Goal: Information Seeking & Learning: Understand process/instructions

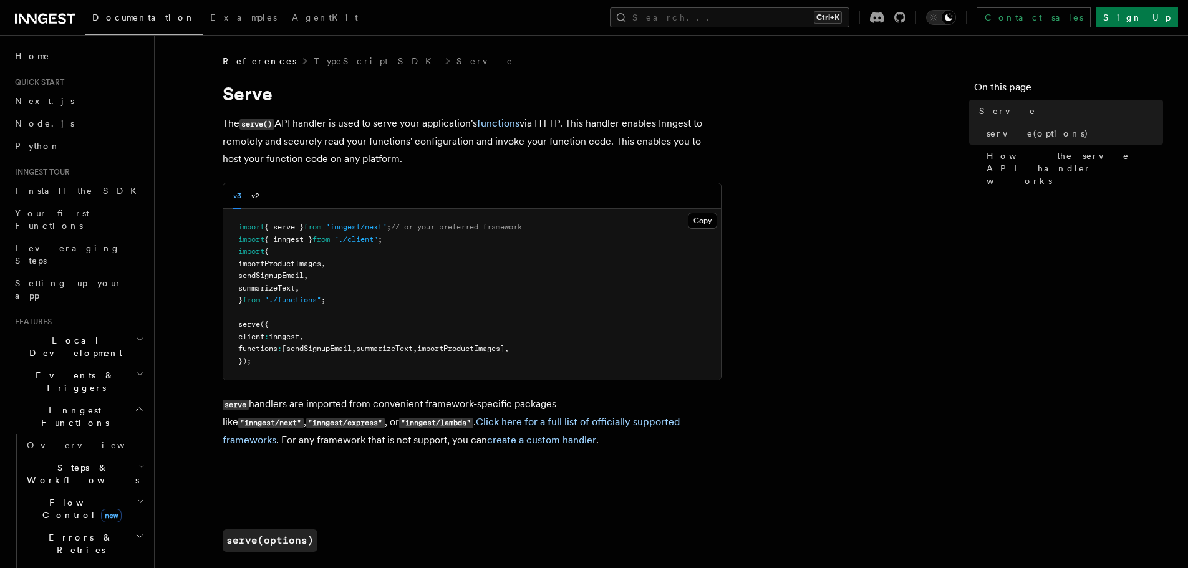
click at [260, 192] on div "v3 v2" at bounding box center [472, 196] width 498 height 26
click at [240, 193] on button "v3" at bounding box center [237, 196] width 8 height 26
click at [249, 191] on div "v3 v2" at bounding box center [246, 196] width 26 height 26
click at [256, 196] on button "v2" at bounding box center [255, 196] width 8 height 26
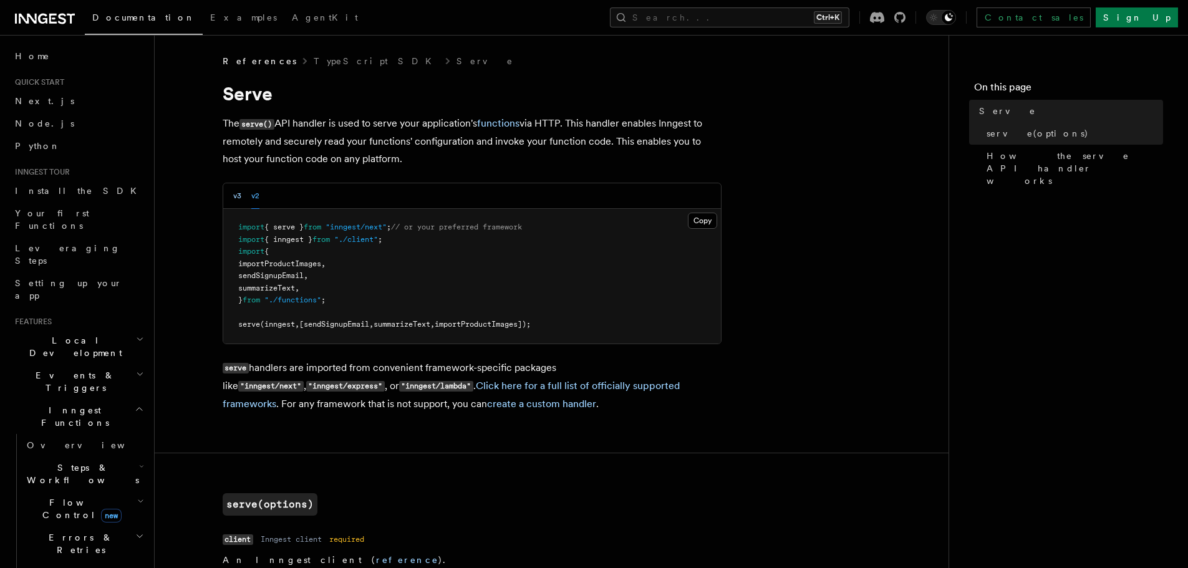
click at [235, 199] on button "v3" at bounding box center [237, 196] width 8 height 26
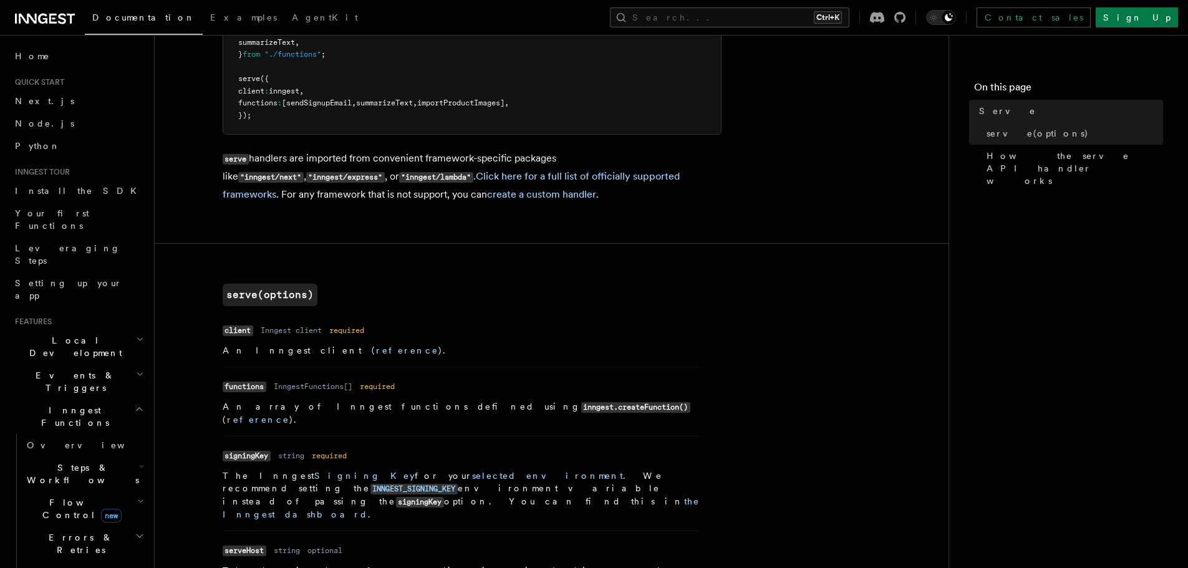
scroll to position [249, 0]
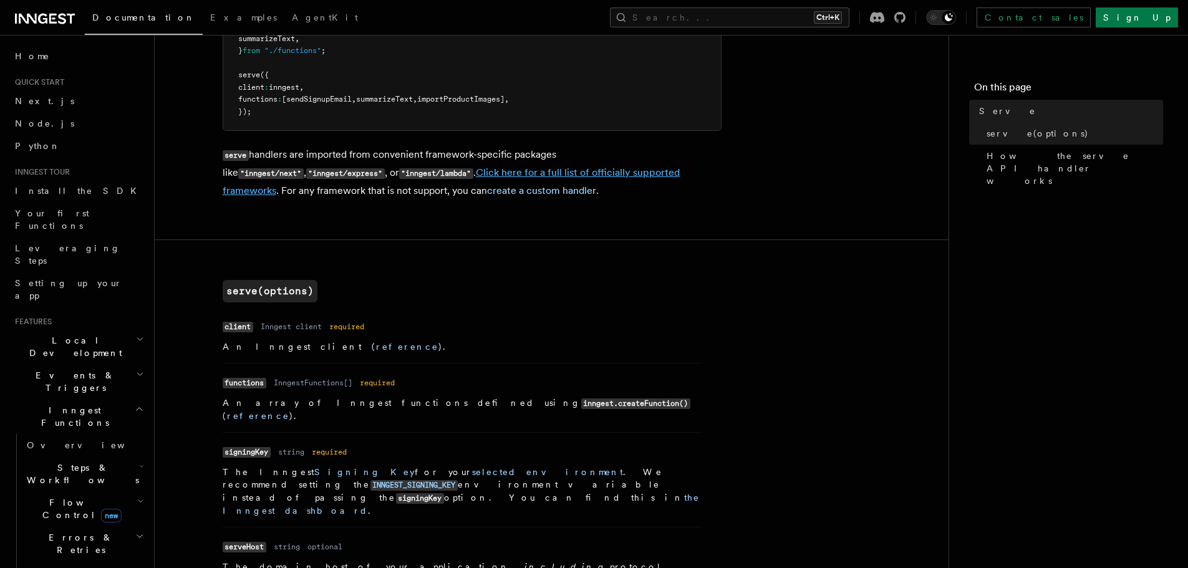
click at [494, 171] on link "Click here for a full list of officially supported frameworks" at bounding box center [452, 181] width 458 height 30
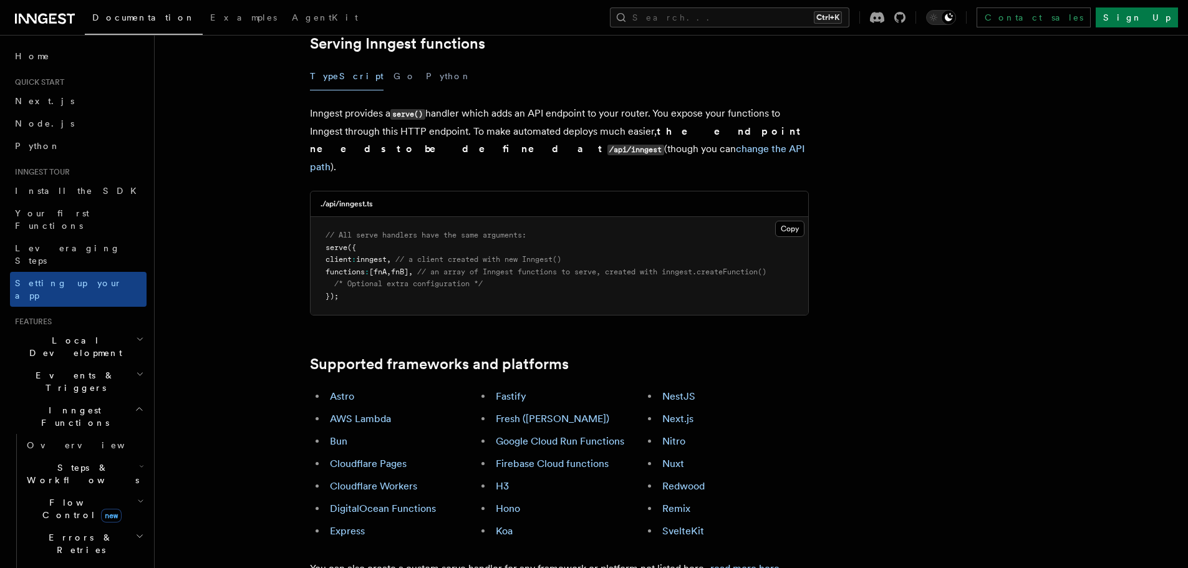
scroll to position [499, 0]
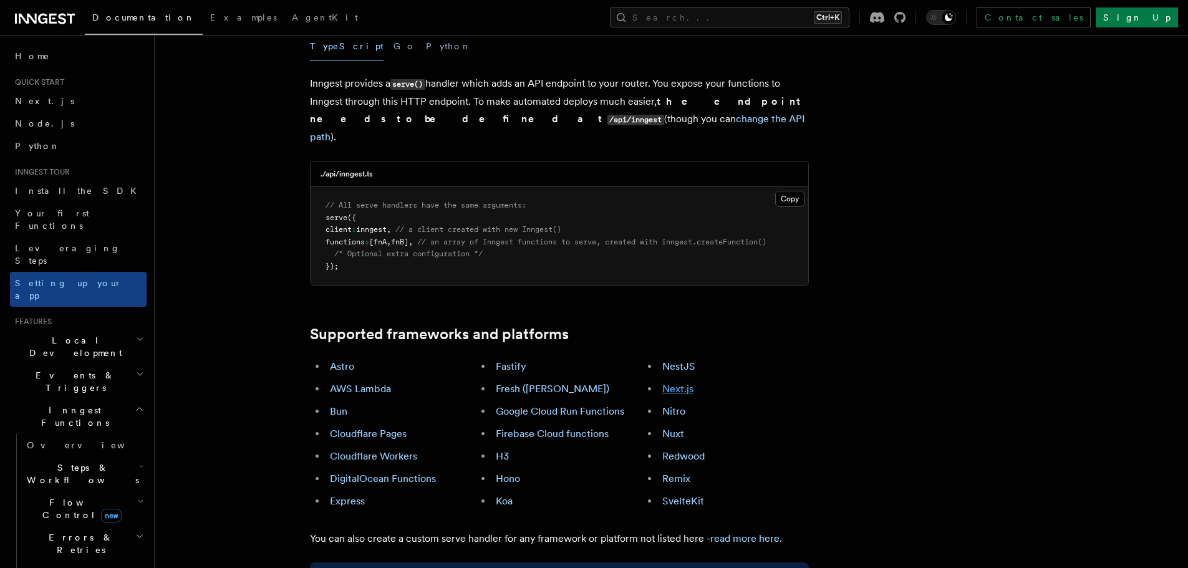
click at [685, 383] on link "Next.js" at bounding box center [677, 389] width 31 height 12
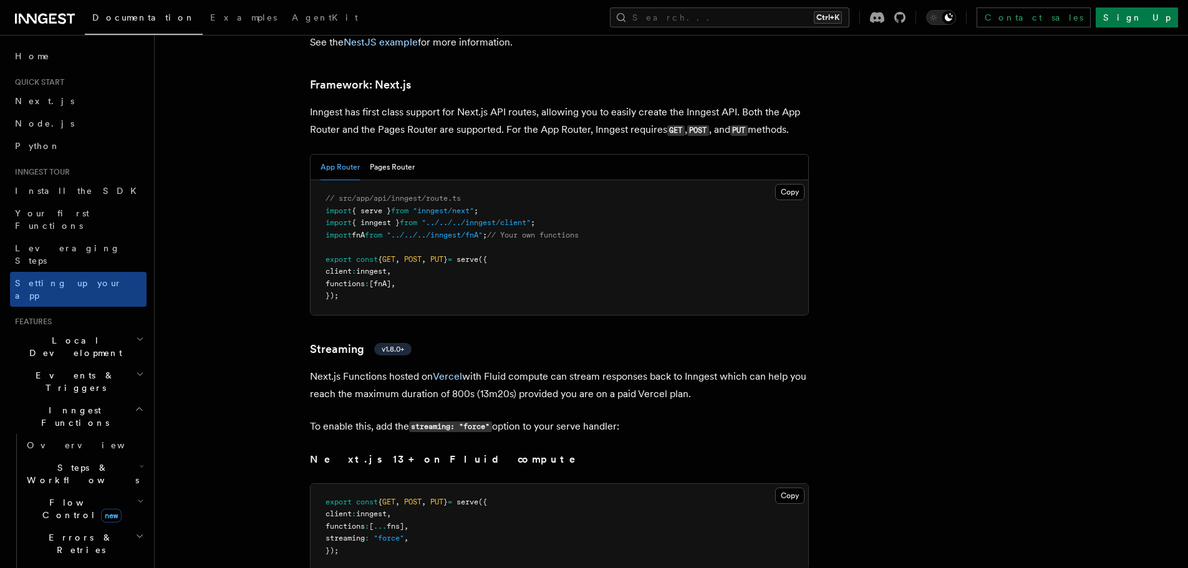
scroll to position [7629, 0]
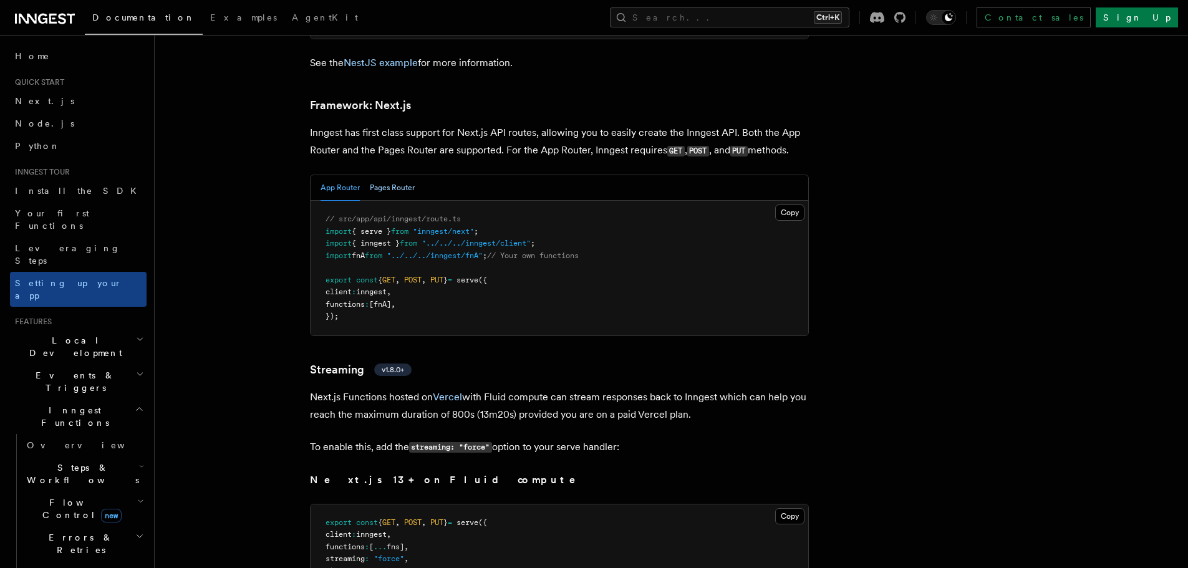
click at [395, 175] on button "Pages Router" at bounding box center [392, 188] width 45 height 26
click at [351, 175] on button "App Router" at bounding box center [339, 188] width 39 height 26
click at [287, 103] on icon at bounding box center [290, 106] width 7 height 7
click at [396, 175] on button "Pages Router" at bounding box center [392, 188] width 45 height 26
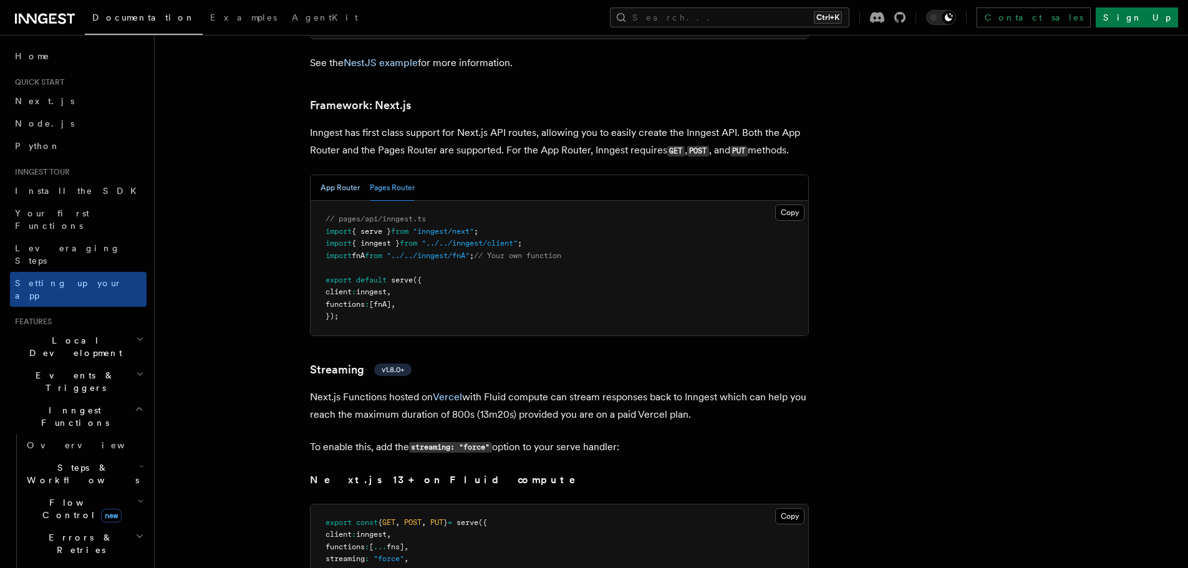
click at [329, 175] on button "App Router" at bounding box center [339, 188] width 39 height 26
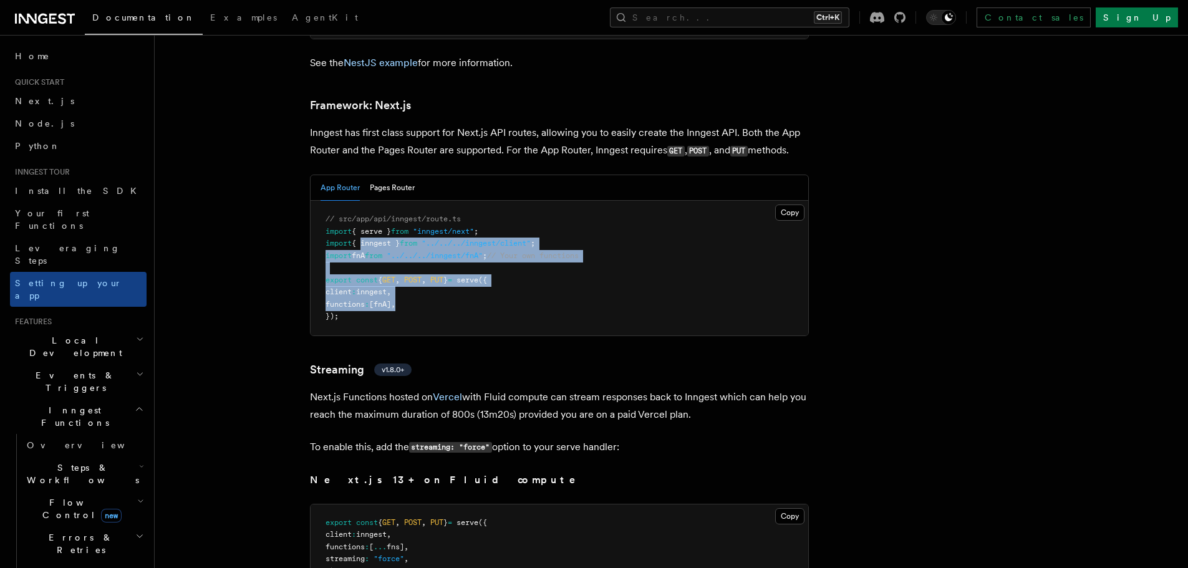
drag, startPoint x: 471, startPoint y: 265, endPoint x: 481, endPoint y: 261, distance: 10.7
click at [361, 206] on pre "// src/app/api/inngest/route.ts import { serve } from "inngest/next" ; import {…" at bounding box center [559, 268] width 498 height 135
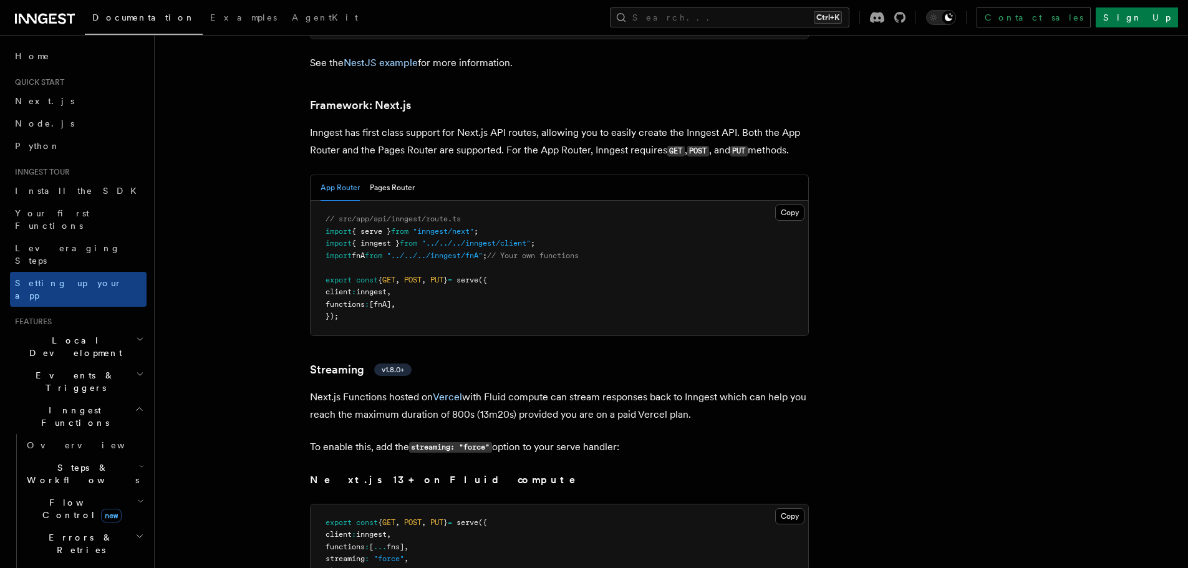
click at [506, 277] on pre "// src/app/api/inngest/route.ts import { serve } from "inngest/next" ; import {…" at bounding box center [559, 268] width 498 height 135
click at [785, 204] on button "Copy Copied" at bounding box center [789, 212] width 29 height 16
drag, startPoint x: 844, startPoint y: 294, endPoint x: 652, endPoint y: 280, distance: 192.6
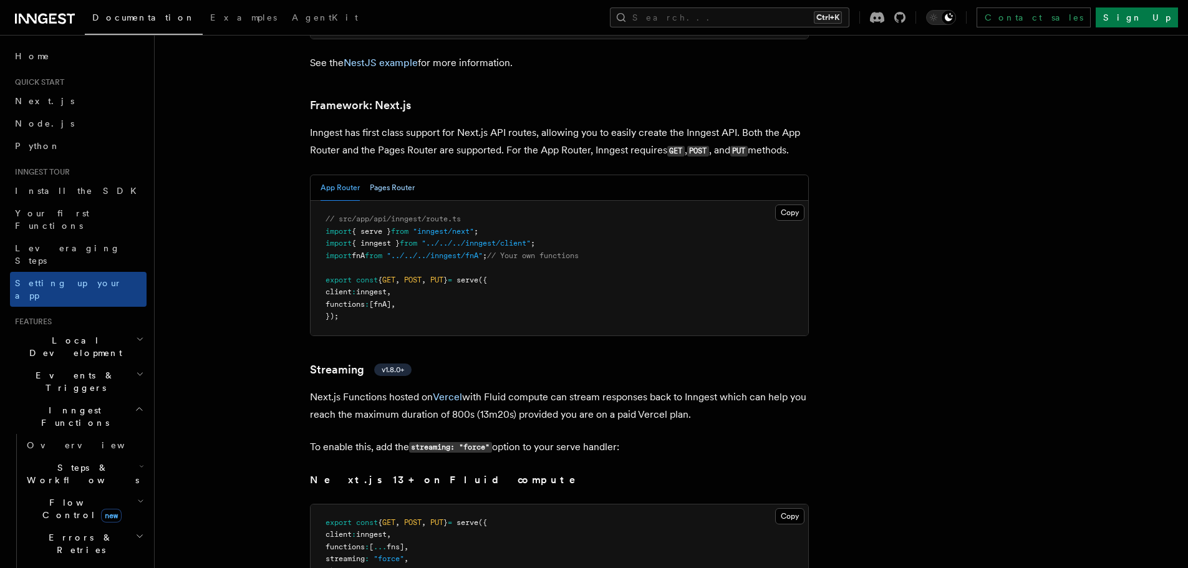
click at [395, 175] on button "Pages Router" at bounding box center [392, 188] width 45 height 26
click at [789, 204] on button "Copy Copied" at bounding box center [789, 212] width 29 height 16
drag, startPoint x: 860, startPoint y: 115, endPoint x: 291, endPoint y: 69, distance: 571.8
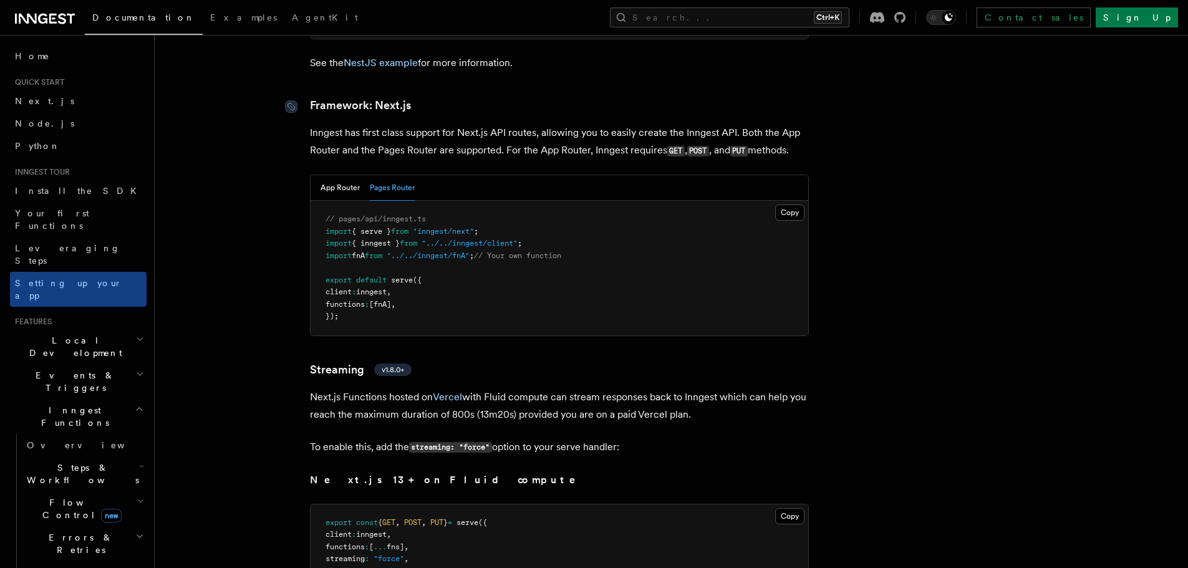
copy article "Framework: Next.js Inngest has first class support for Next.js API routes, allo…"
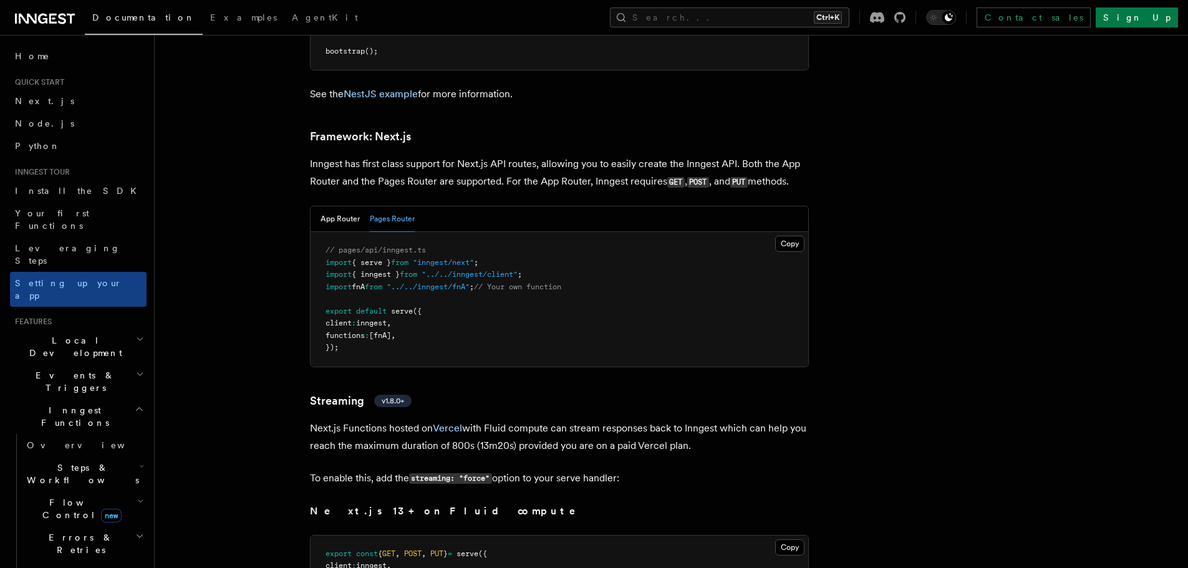
scroll to position [7567, 0]
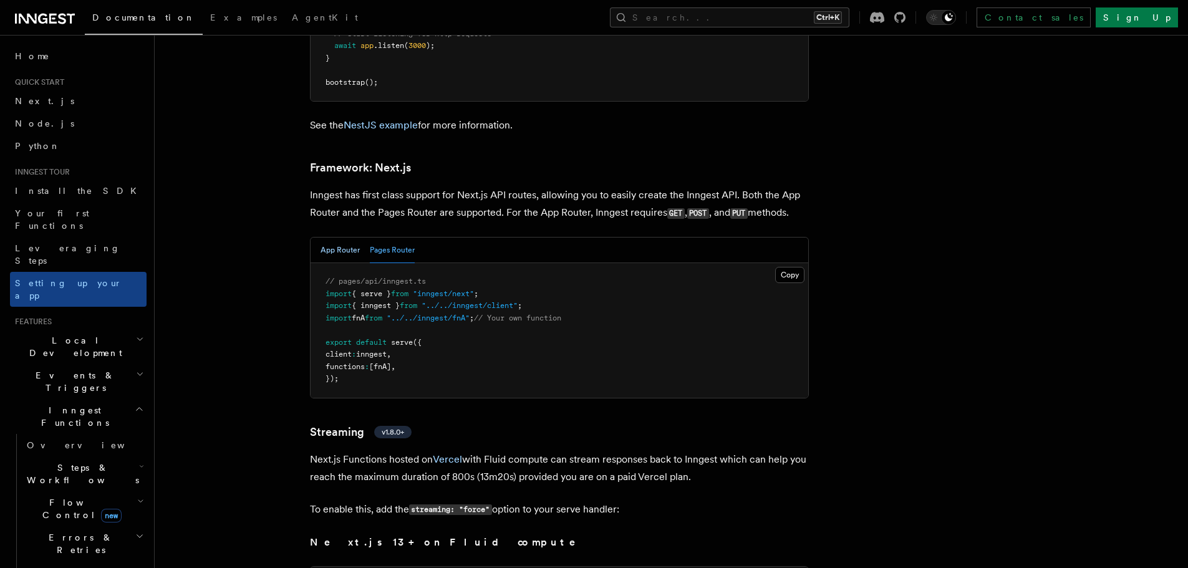
click at [345, 238] on button "App Router" at bounding box center [339, 251] width 39 height 26
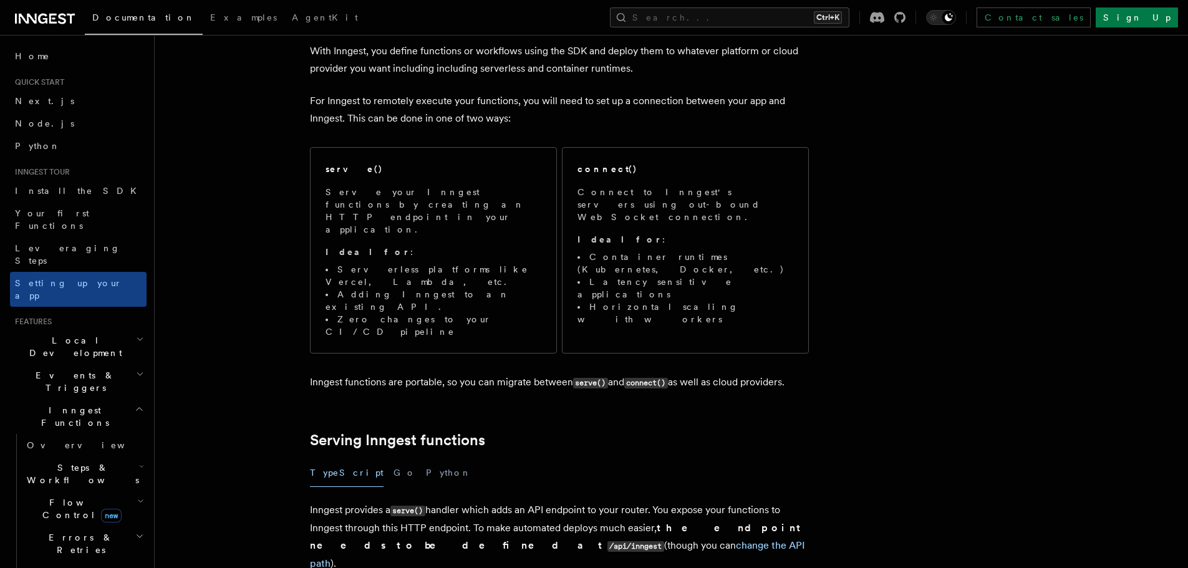
scroll to position [0, 0]
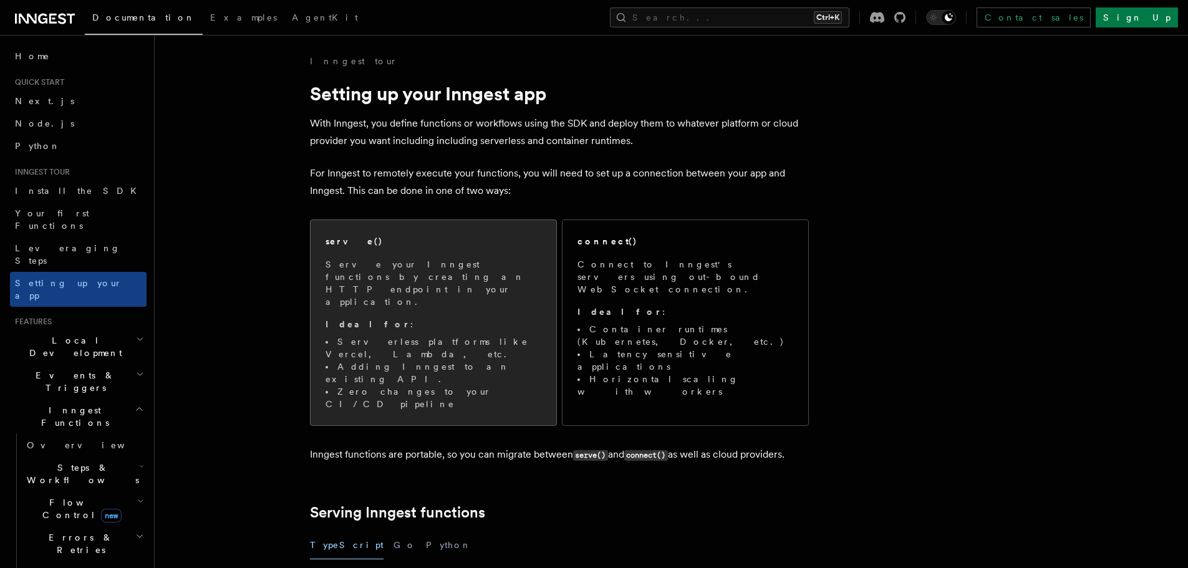
click at [495, 253] on div "serve() Serve your Inngest functions by creating an HTTP endpoint in your appli…" at bounding box center [433, 322] width 216 height 175
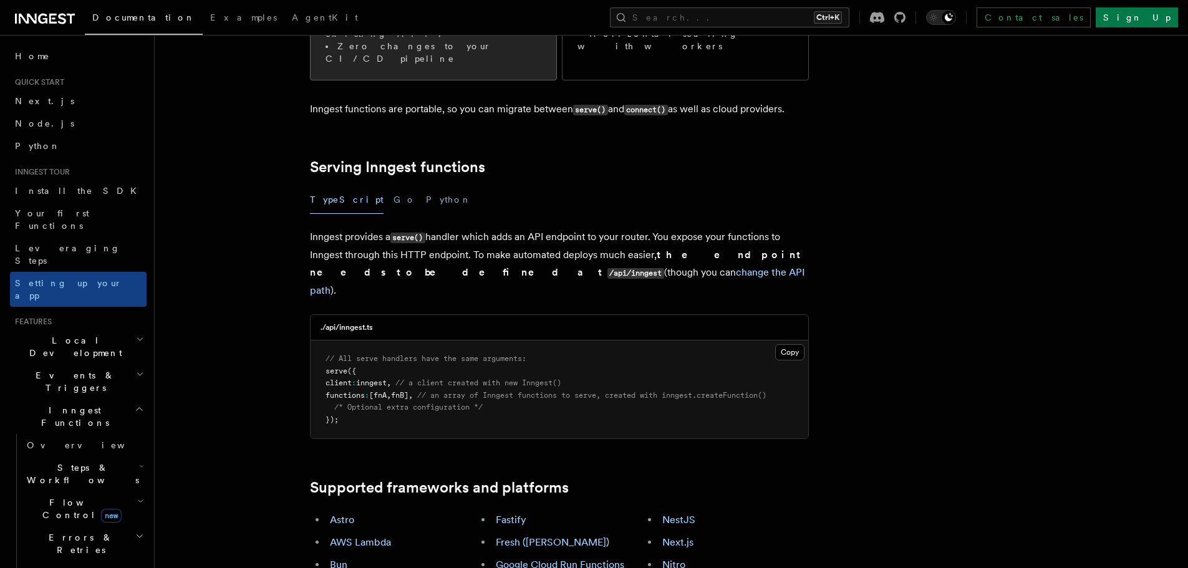
scroll to position [382, 0]
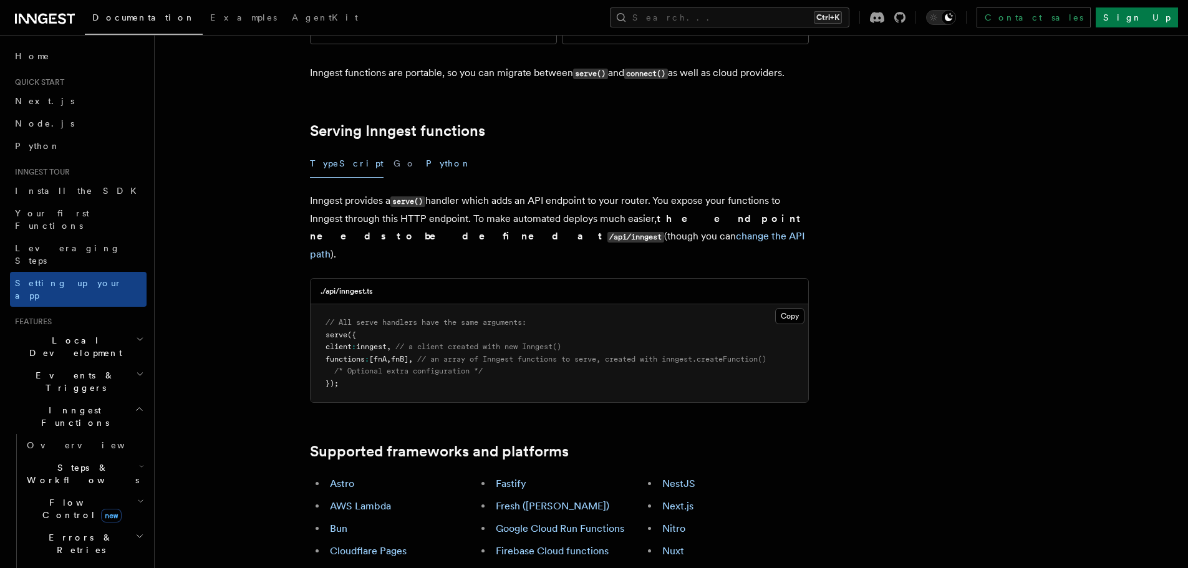
click at [426, 150] on button "Python" at bounding box center [449, 164] width 46 height 28
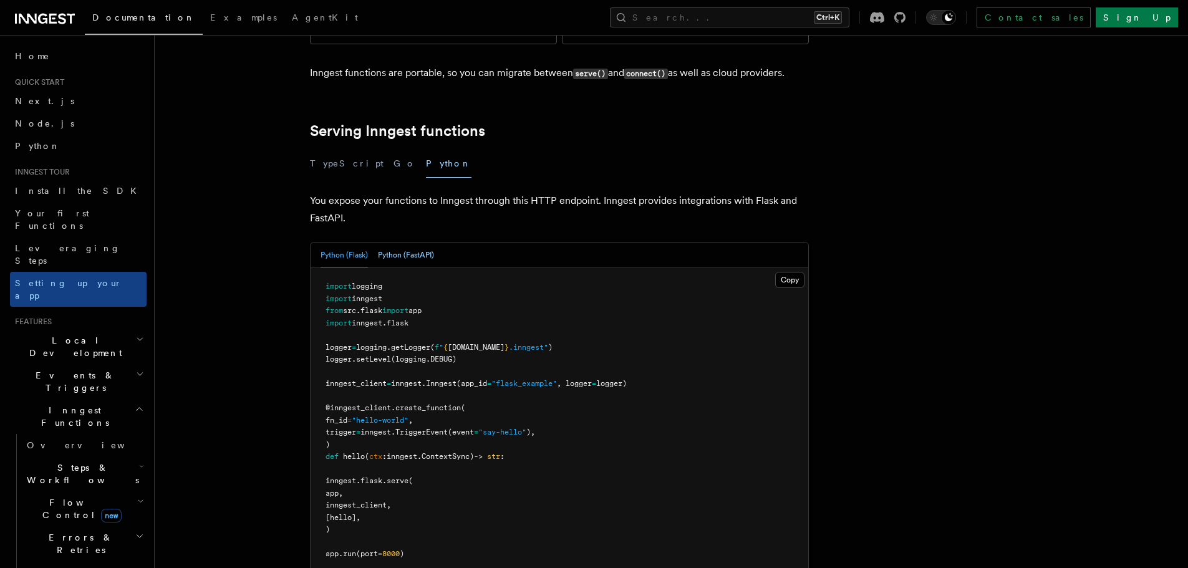
click at [410, 243] on button "Python (FastAPI)" at bounding box center [406, 256] width 56 height 26
click at [354, 243] on button "Python (Flask)" at bounding box center [343, 256] width 47 height 26
click at [390, 243] on button "Python (FastAPI)" at bounding box center [406, 256] width 56 height 26
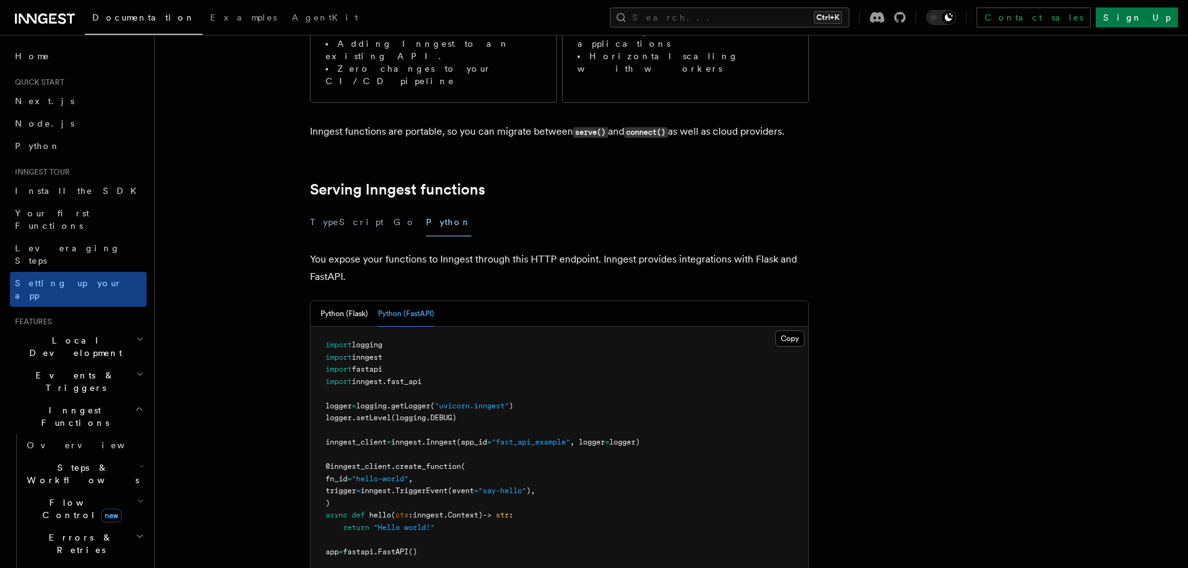
scroll to position [201, 0]
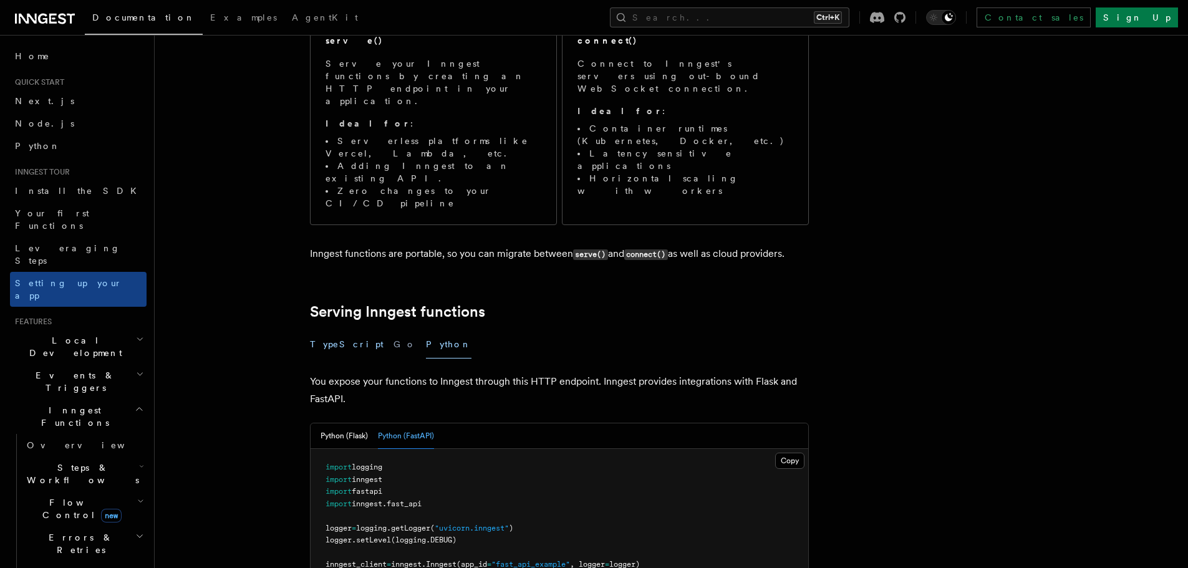
click at [343, 330] on button "TypeScript" at bounding box center [347, 344] width 74 height 28
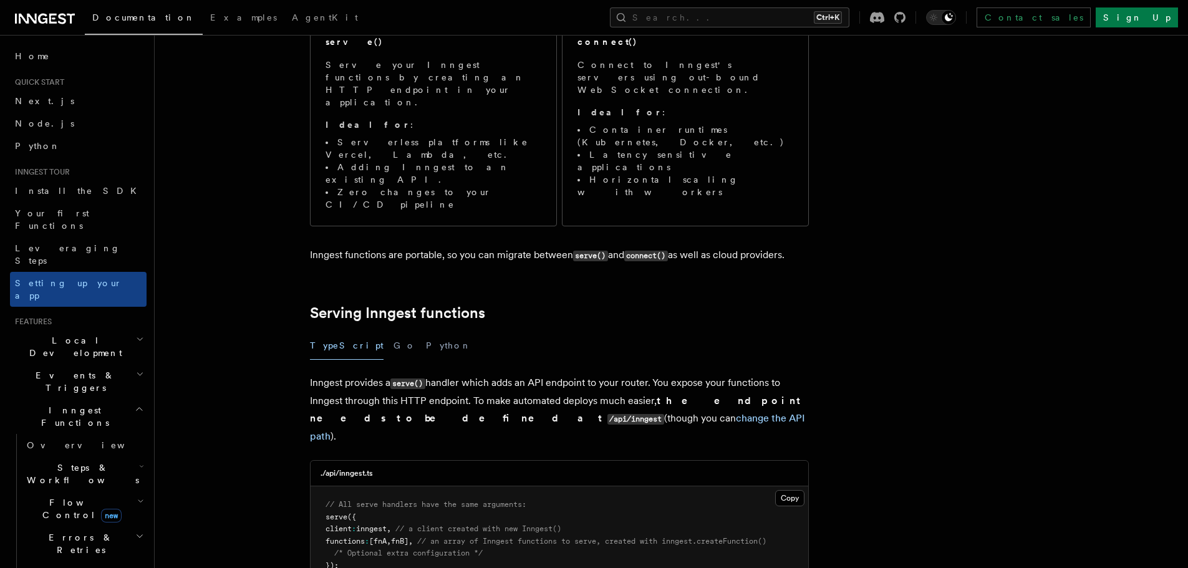
scroll to position [187, 0]
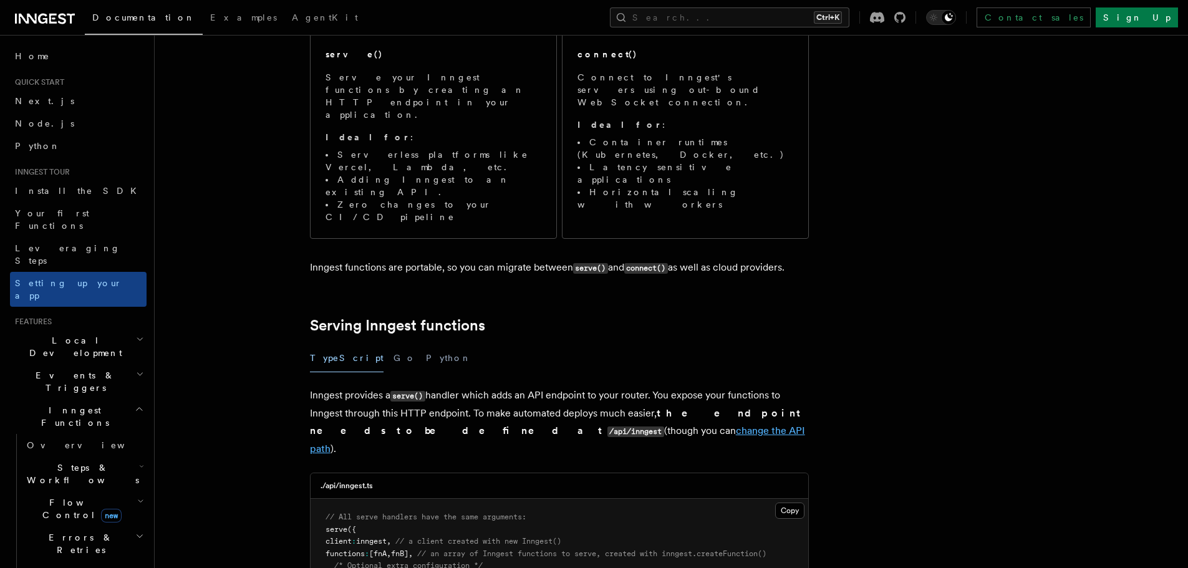
click at [497, 425] on link "change the API path" at bounding box center [557, 440] width 495 height 30
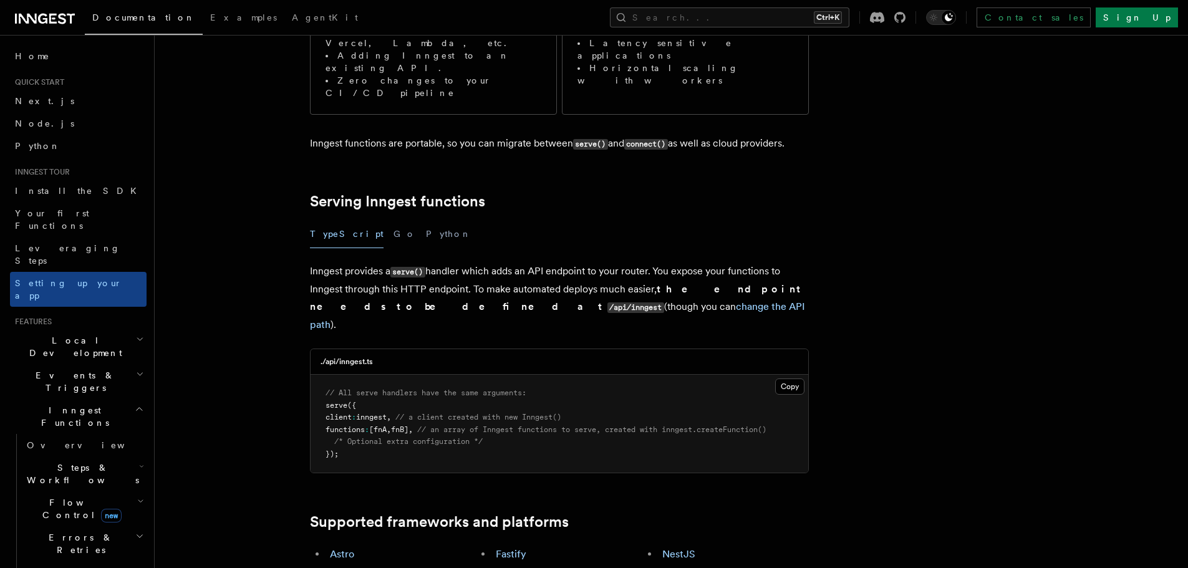
scroll to position [267, 0]
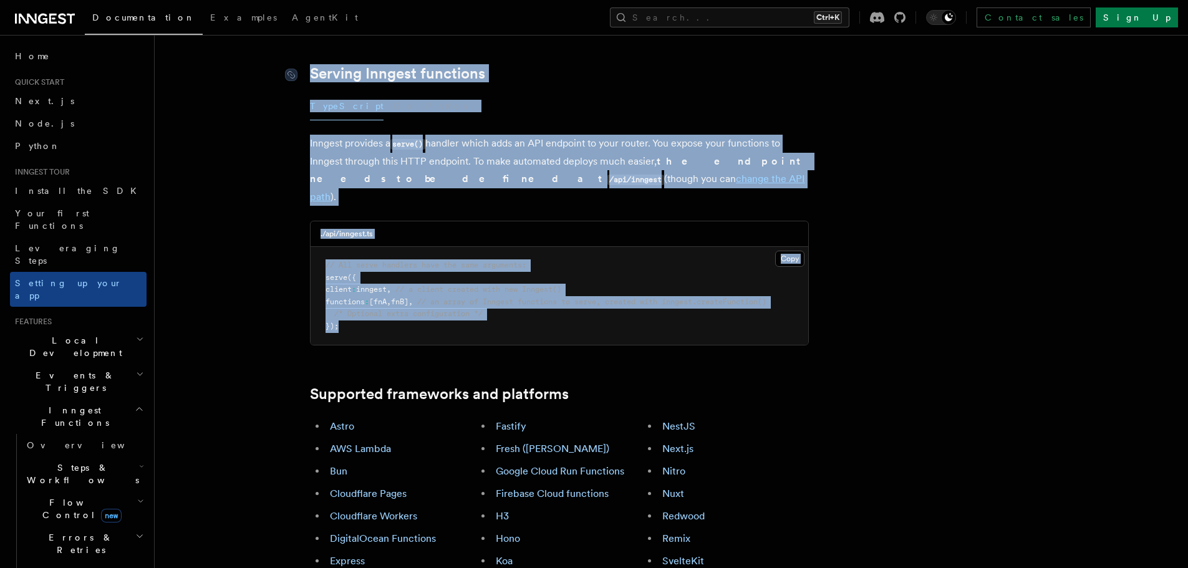
scroll to position [382, 0]
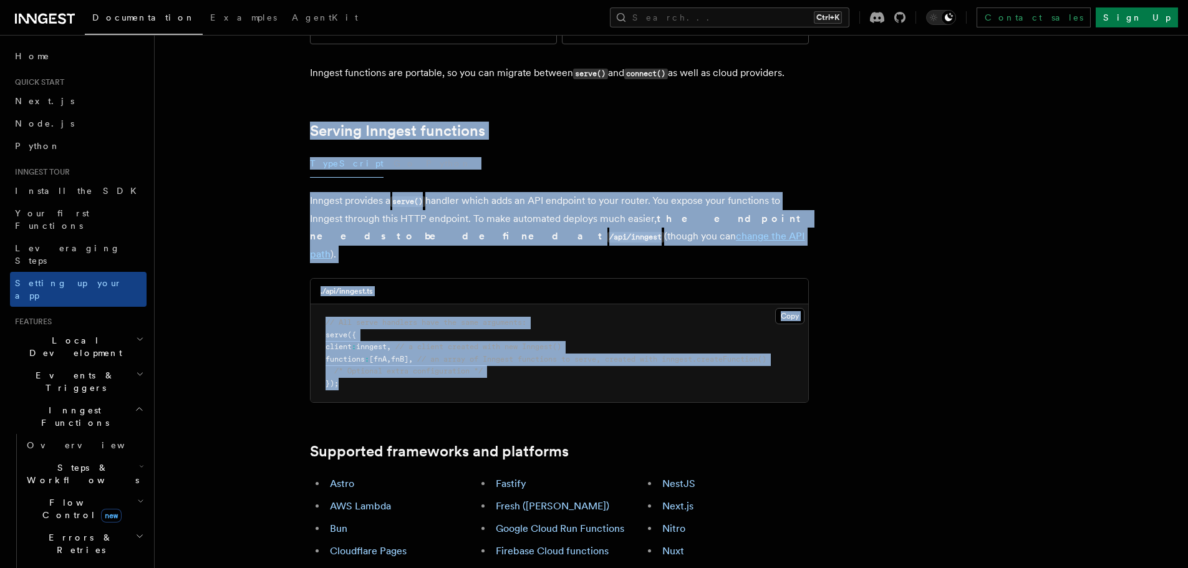
click at [453, 316] on pre "// All serve handlers have the same arguments: serve ({ client : inngest , // a…" at bounding box center [559, 353] width 498 height 98
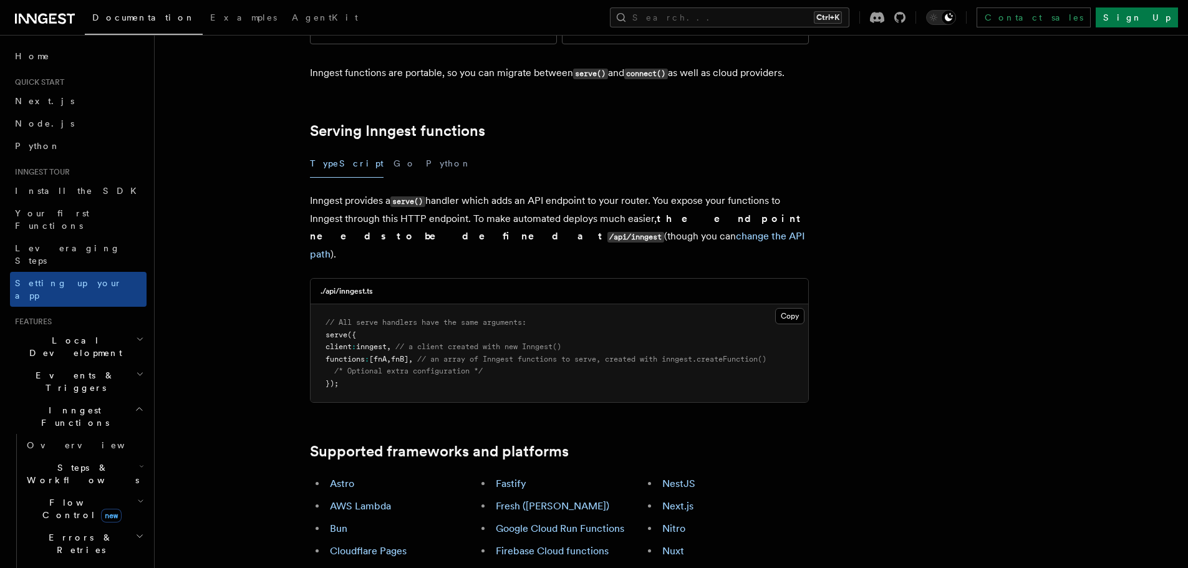
scroll to position [0, 0]
drag, startPoint x: 979, startPoint y: 378, endPoint x: 798, endPoint y: 256, distance: 218.6
click at [796, 304] on pre "// All serve handlers have the same arguments: serve ({ client : inngest , // a…" at bounding box center [559, 353] width 498 height 98
click at [797, 308] on button "Copy Copied" at bounding box center [789, 316] width 29 height 16
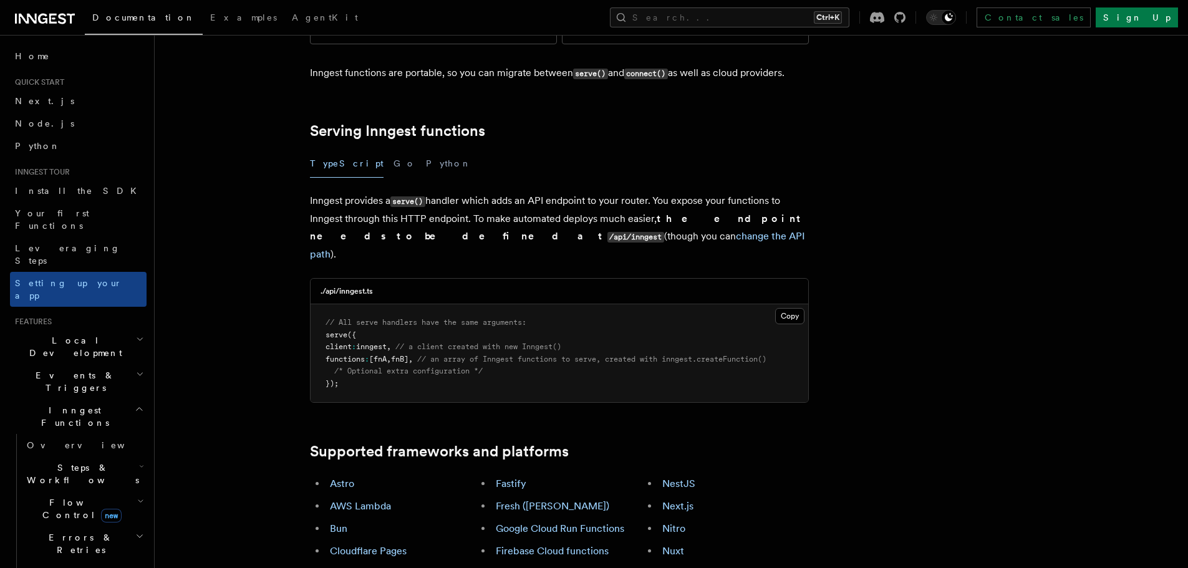
click at [370, 279] on div "./api/inngest.ts" at bounding box center [559, 292] width 498 height 26
drag, startPoint x: 380, startPoint y: 209, endPoint x: 314, endPoint y: 201, distance: 66.5
click at [314, 279] on div "./api/inngest.ts" at bounding box center [559, 292] width 498 height 26
copy h3 "./api/inngest.ts"
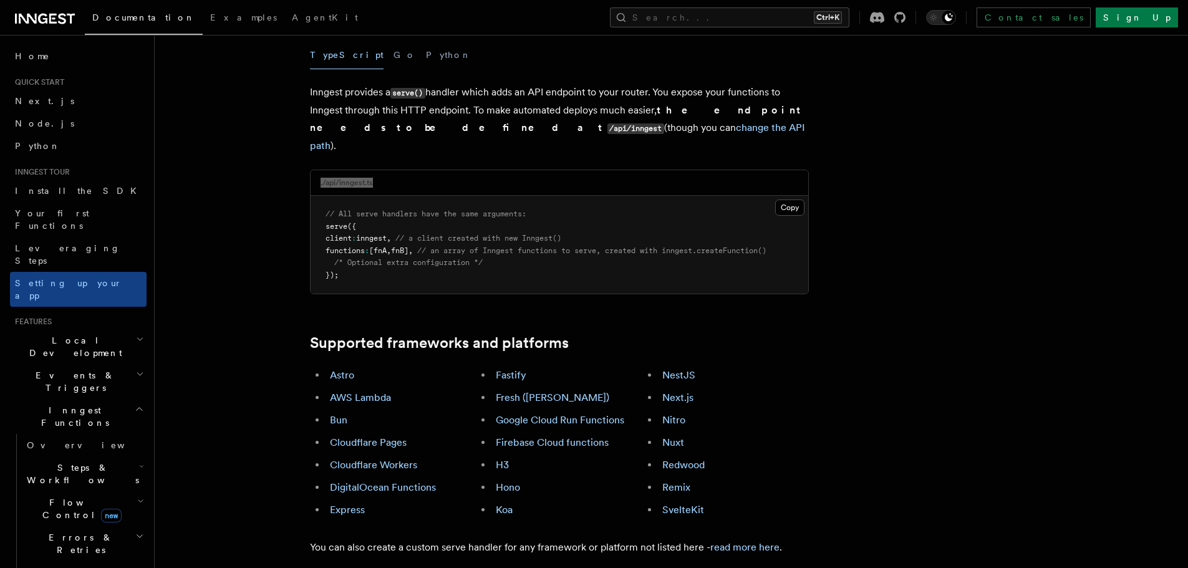
scroll to position [631, 0]
